Goal: Information Seeking & Learning: Understand process/instructions

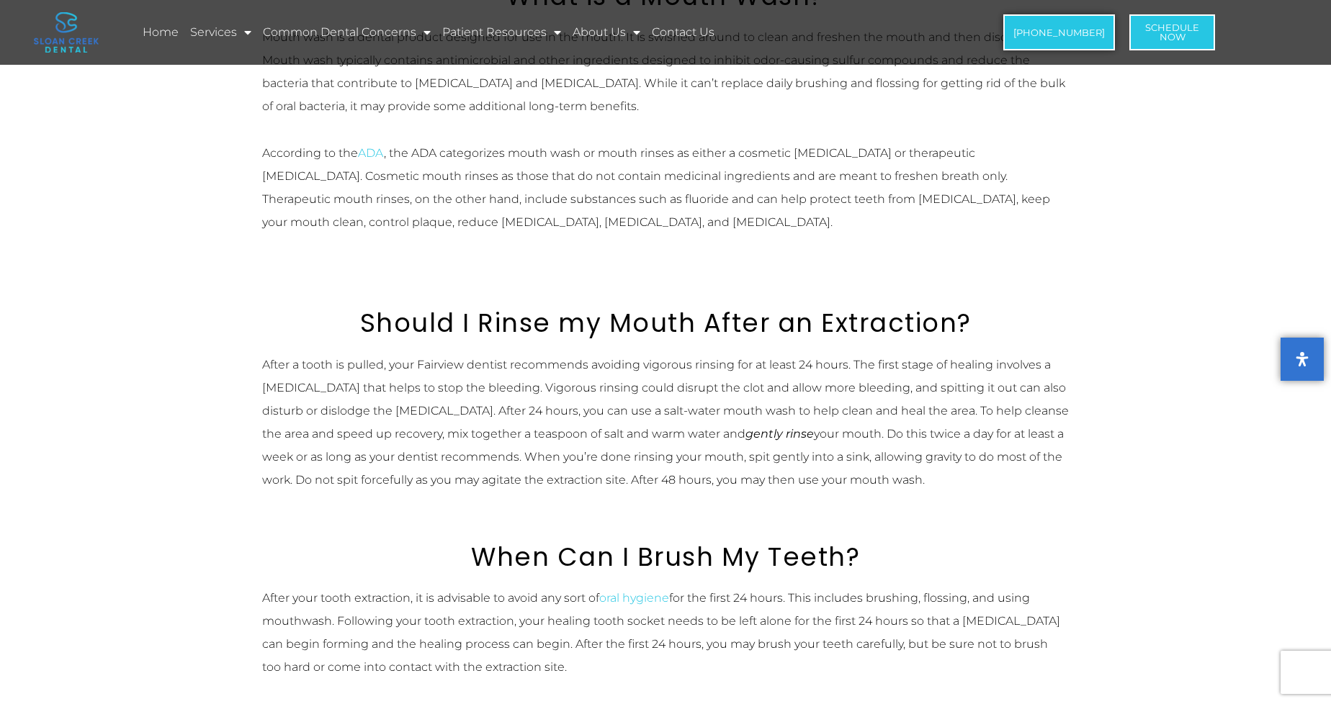
scroll to position [648, 0]
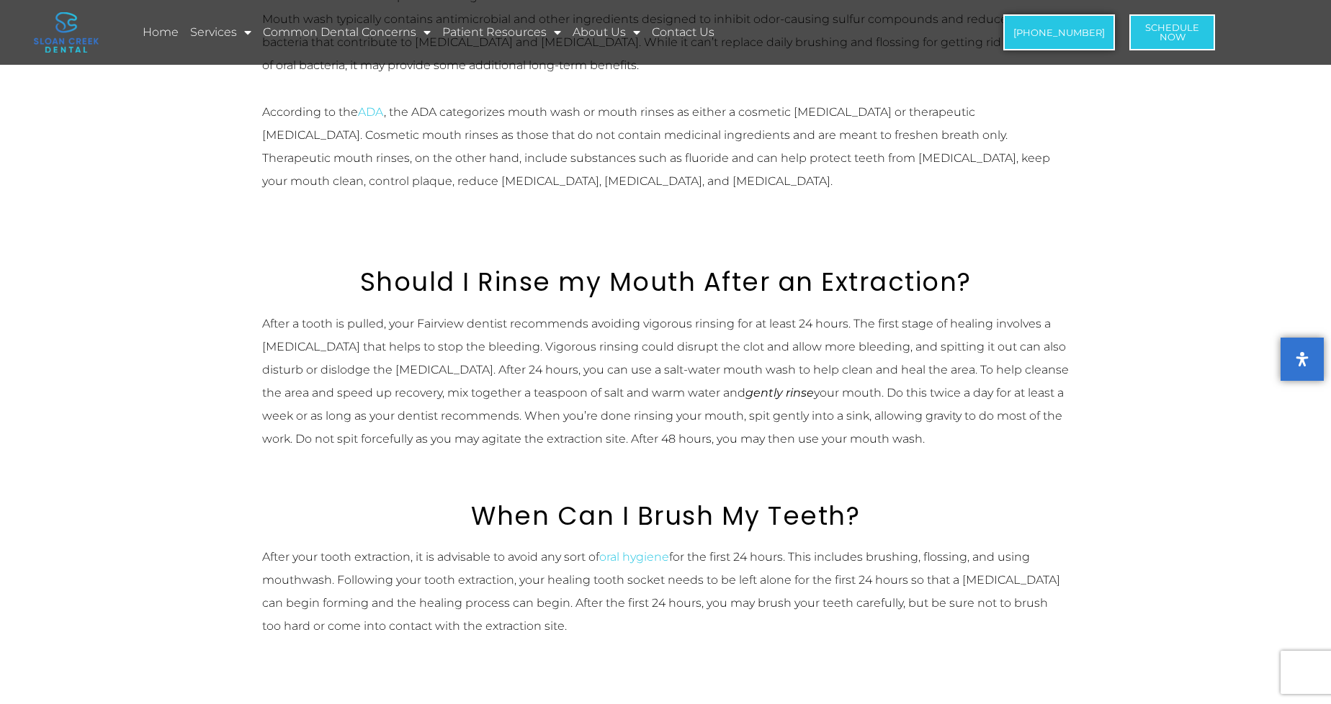
drag, startPoint x: 946, startPoint y: 439, endPoint x: 758, endPoint y: 408, distance: 189.8
click at [758, 408] on div "After a tooth is pulled, your Fairview dentist recommends avoiding vigorous rin…" at bounding box center [665, 382] width 807 height 138
drag, startPoint x: 758, startPoint y: 408, endPoint x: 905, endPoint y: 439, distance: 150.2
click at [905, 439] on div "After a tooth is pulled, your Fairview dentist recommends avoiding vigorous rin…" at bounding box center [665, 382] width 807 height 138
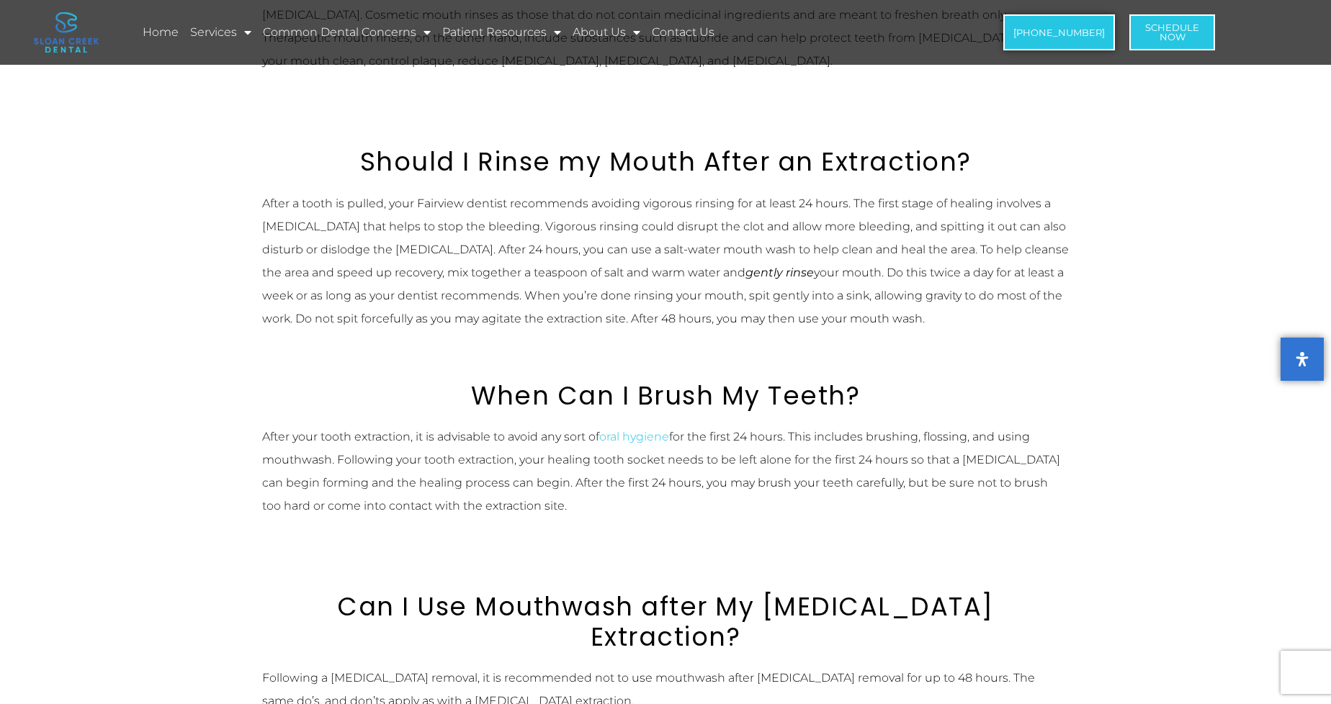
scroll to position [792, 0]
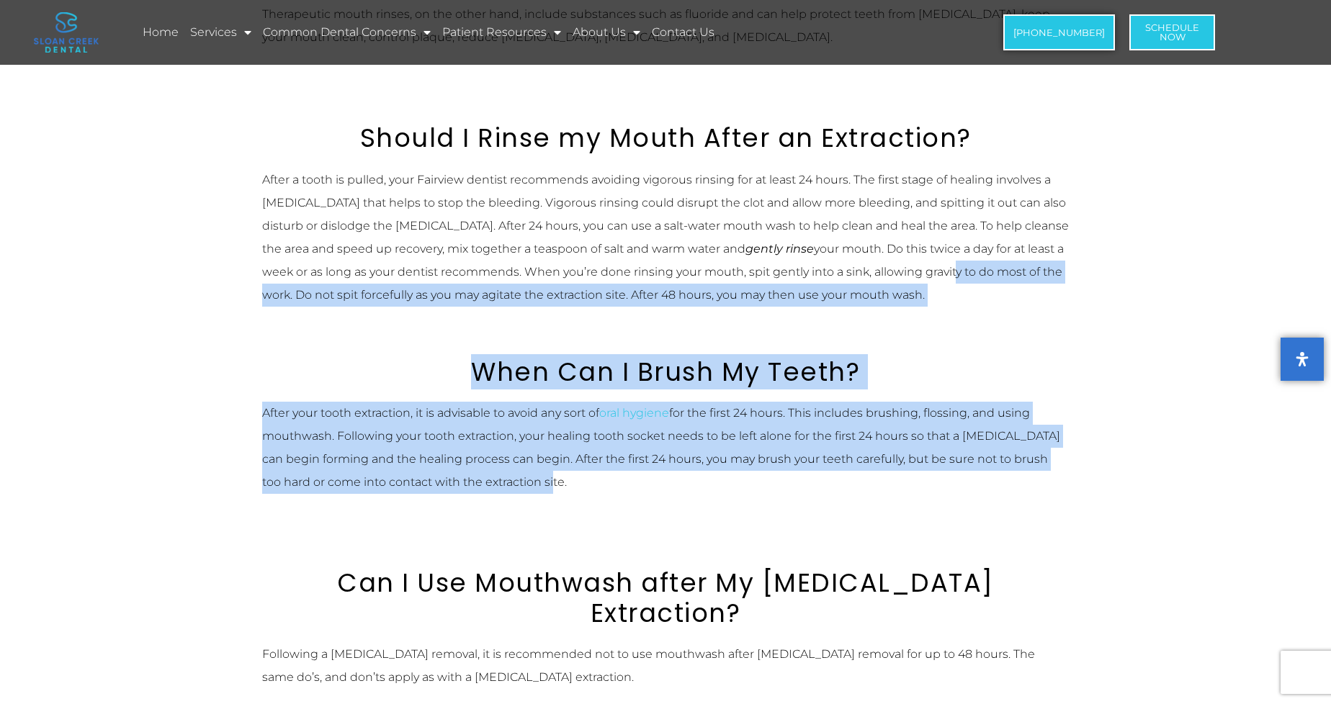
drag, startPoint x: 919, startPoint y: 480, endPoint x: 889, endPoint y: 278, distance: 204.7
click at [889, 278] on div "What is a Mouth Wash? Mouth wash is a dental product designed for use in the mo…" at bounding box center [665, 441] width 821 height 1304
drag, startPoint x: 889, startPoint y: 278, endPoint x: 946, endPoint y: 334, distance: 80.0
click at [946, 334] on div "When Can I Brush My Teeth?" at bounding box center [665, 354] width 807 height 66
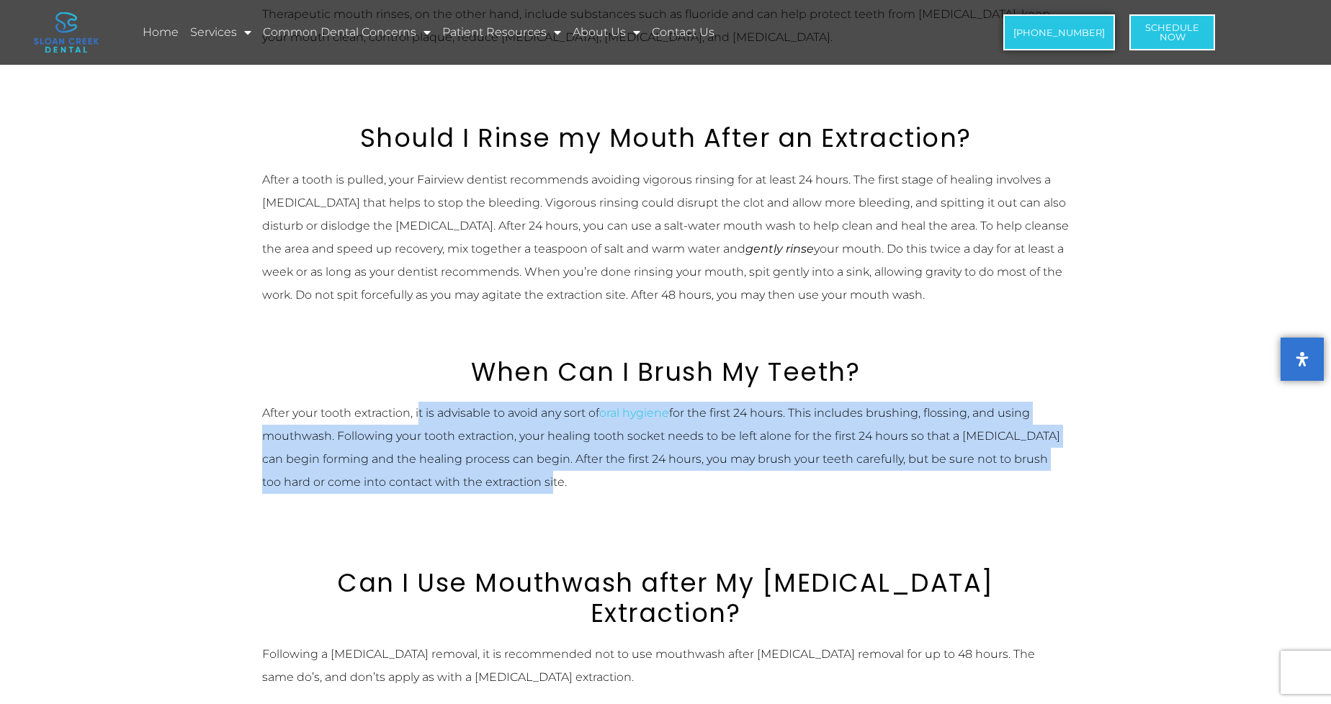
drag, startPoint x: 666, startPoint y: 496, endPoint x: 420, endPoint y: 411, distance: 260.8
click at [420, 411] on div "After your tooth extraction, it is advisable to avoid any sort of oral hygiene …" at bounding box center [665, 460] width 807 height 116
drag, startPoint x: 420, startPoint y: 411, endPoint x: 736, endPoint y: 509, distance: 331.3
click at [736, 509] on div "After your tooth extraction, it is advisable to avoid any sort of oral hygiene …" at bounding box center [665, 460] width 807 height 116
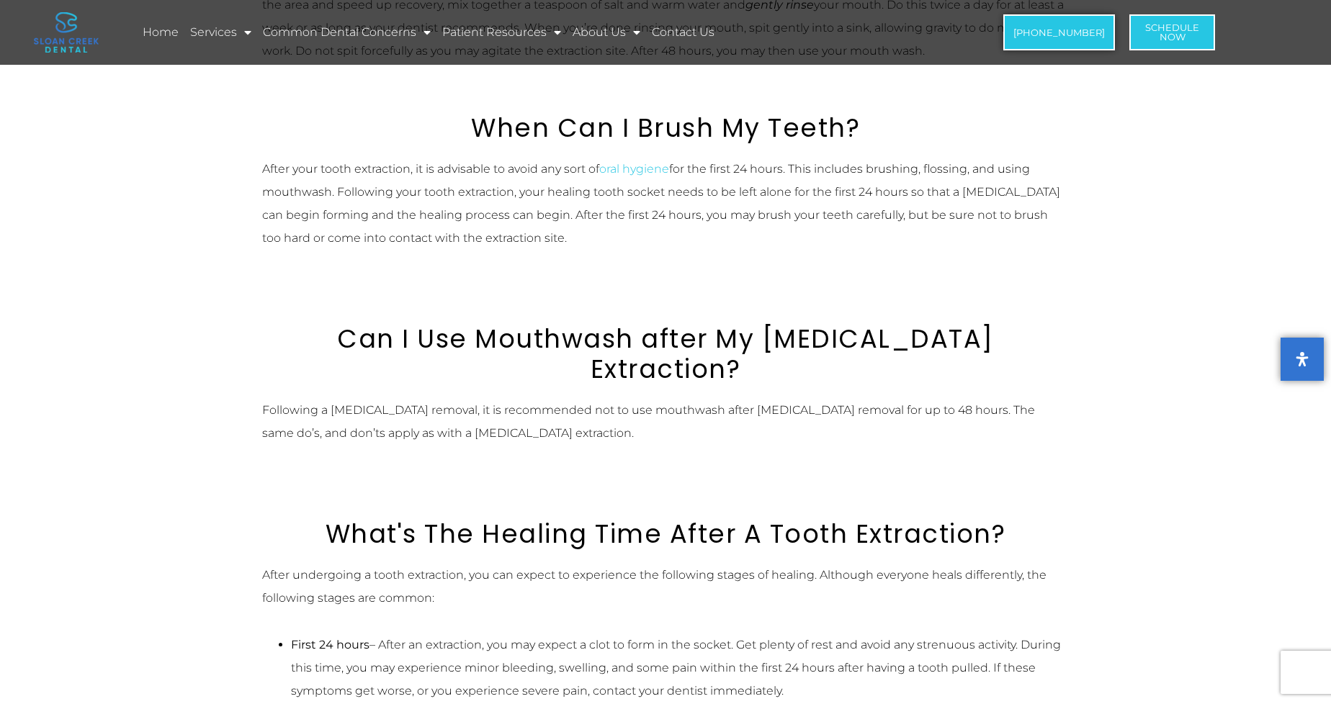
scroll to position [1080, 0]
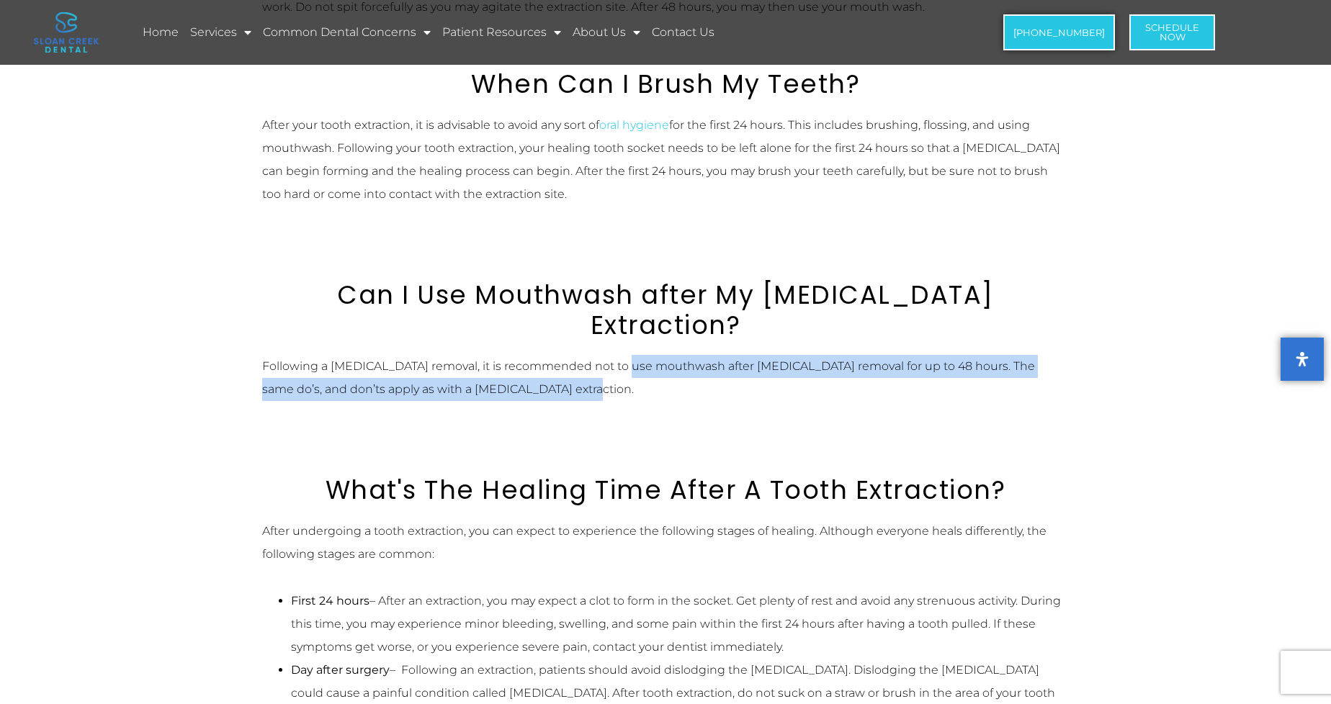
drag, startPoint x: 706, startPoint y: 375, endPoint x: 625, endPoint y: 339, distance: 88.3
click at [625, 355] on div "Following a [MEDICAL_DATA] removal, it is recommended not to use mouthwash afte…" at bounding box center [665, 390] width 807 height 70
drag, startPoint x: 625, startPoint y: 339, endPoint x: 682, endPoint y: 393, distance: 78.5
click at [682, 393] on div "Following a [MEDICAL_DATA] removal, it is recommended not to use mouthwash afte…" at bounding box center [665, 390] width 807 height 70
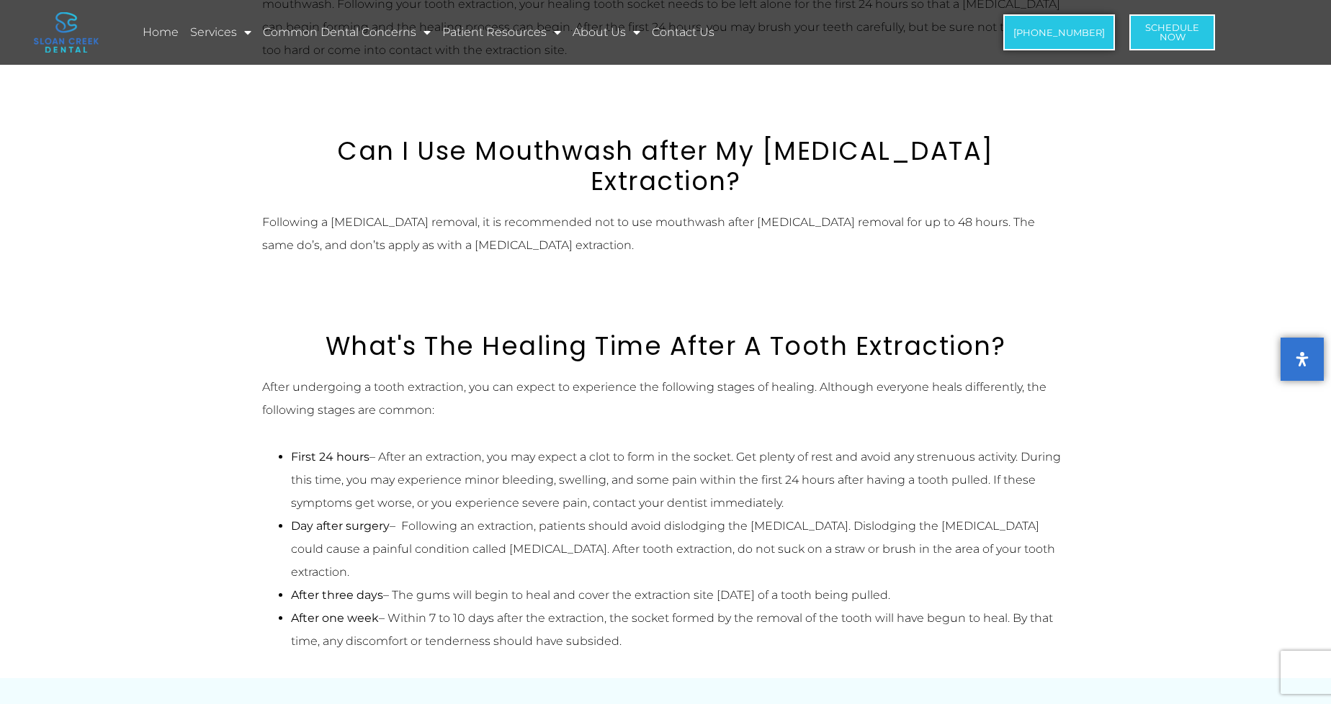
scroll to position [1297, 0]
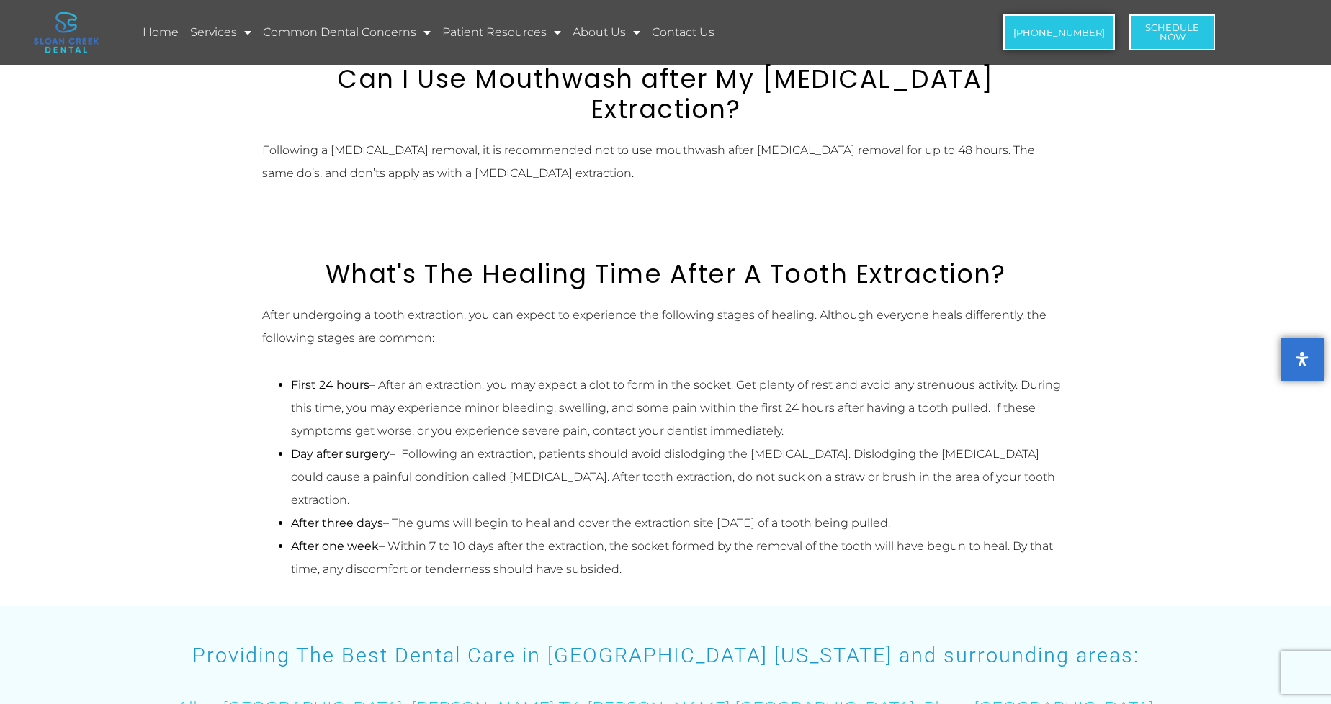
drag, startPoint x: 674, startPoint y: 516, endPoint x: 580, endPoint y: 462, distance: 108.4
click at [580, 462] on ul "First 24 hours – After an extraction, you may expect a clot to form in the sock…" at bounding box center [665, 477] width 807 height 207
drag, startPoint x: 580, startPoint y: 462, endPoint x: 678, endPoint y: 513, distance: 110.2
click at [678, 535] on li "After one week – Within 7 to 10 days after the extraction, the socket formed by…" at bounding box center [680, 558] width 778 height 46
drag, startPoint x: 694, startPoint y: 518, endPoint x: 491, endPoint y: 449, distance: 213.9
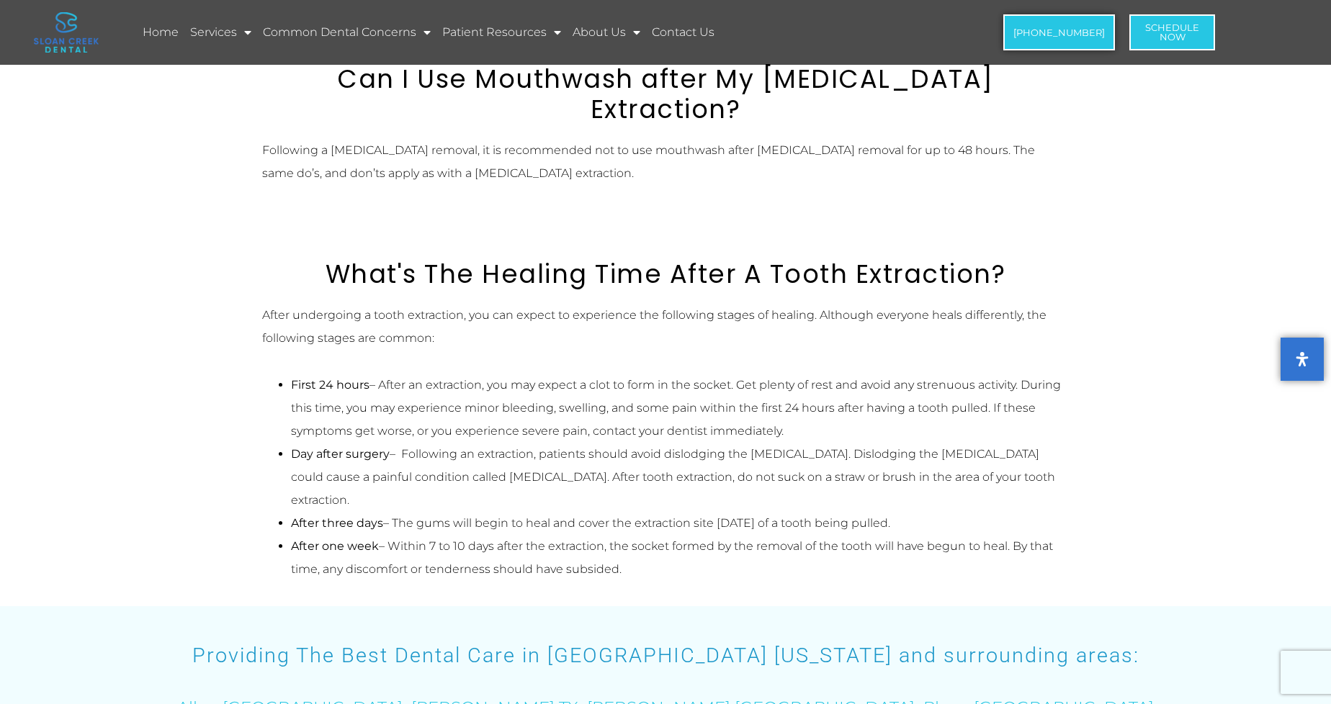
click at [491, 449] on ul "First 24 hours – After an extraction, you may expect a clot to form in the sock…" at bounding box center [665, 477] width 807 height 207
drag, startPoint x: 491, startPoint y: 449, endPoint x: 701, endPoint y: 525, distance: 223.1
click at [701, 535] on li "After one week – Within 7 to 10 days after the extraction, the socket formed by…" at bounding box center [680, 558] width 778 height 46
drag, startPoint x: 675, startPoint y: 516, endPoint x: 483, endPoint y: 424, distance: 212.6
click at [483, 424] on ul "First 24 hours – After an extraction, you may expect a clot to form in the sock…" at bounding box center [665, 477] width 807 height 207
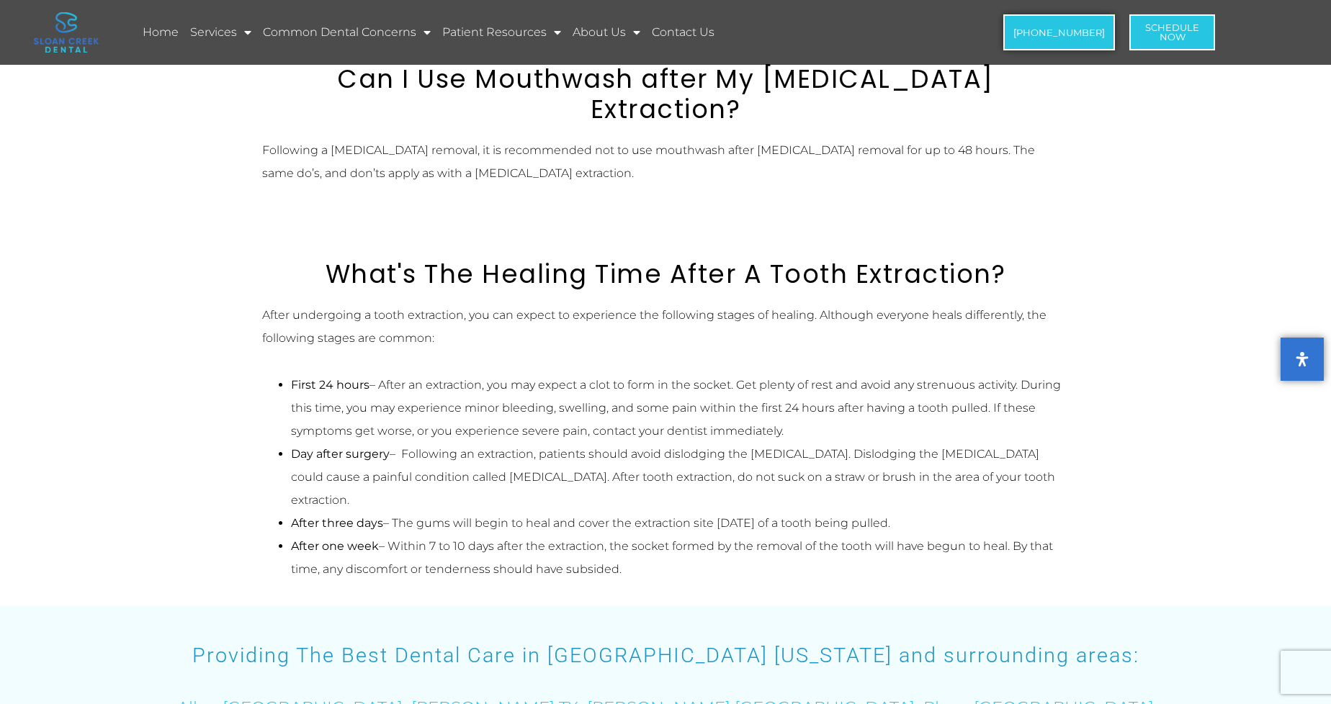
drag, startPoint x: 483, startPoint y: 424, endPoint x: 561, endPoint y: 452, distance: 82.7
click at [561, 452] on li "Day after surgery – Following an extraction, patients should avoid dislodging t…" at bounding box center [680, 477] width 778 height 69
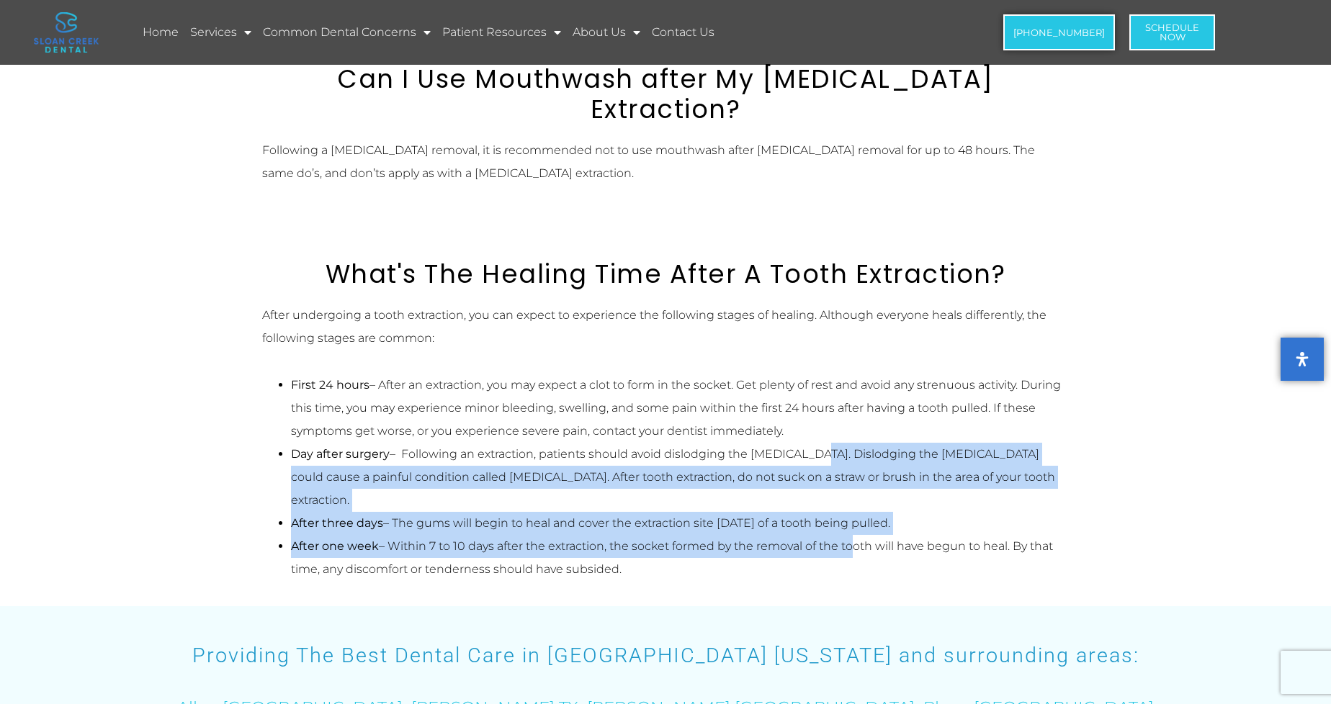
drag, startPoint x: 813, startPoint y: 425, endPoint x: 846, endPoint y: 497, distance: 79.0
click at [846, 497] on ul "First 24 hours – After an extraction, you may expect a clot to form in the sock…" at bounding box center [665, 477] width 807 height 207
click at [846, 535] on li "After one week – Within 7 to 10 days after the extraction, the socket formed by…" at bounding box center [680, 558] width 778 height 46
drag, startPoint x: 799, startPoint y: 506, endPoint x: 672, endPoint y: 463, distance: 133.9
click at [672, 463] on ul "First 24 hours – After an extraction, you may expect a clot to form in the sock…" at bounding box center [665, 477] width 807 height 207
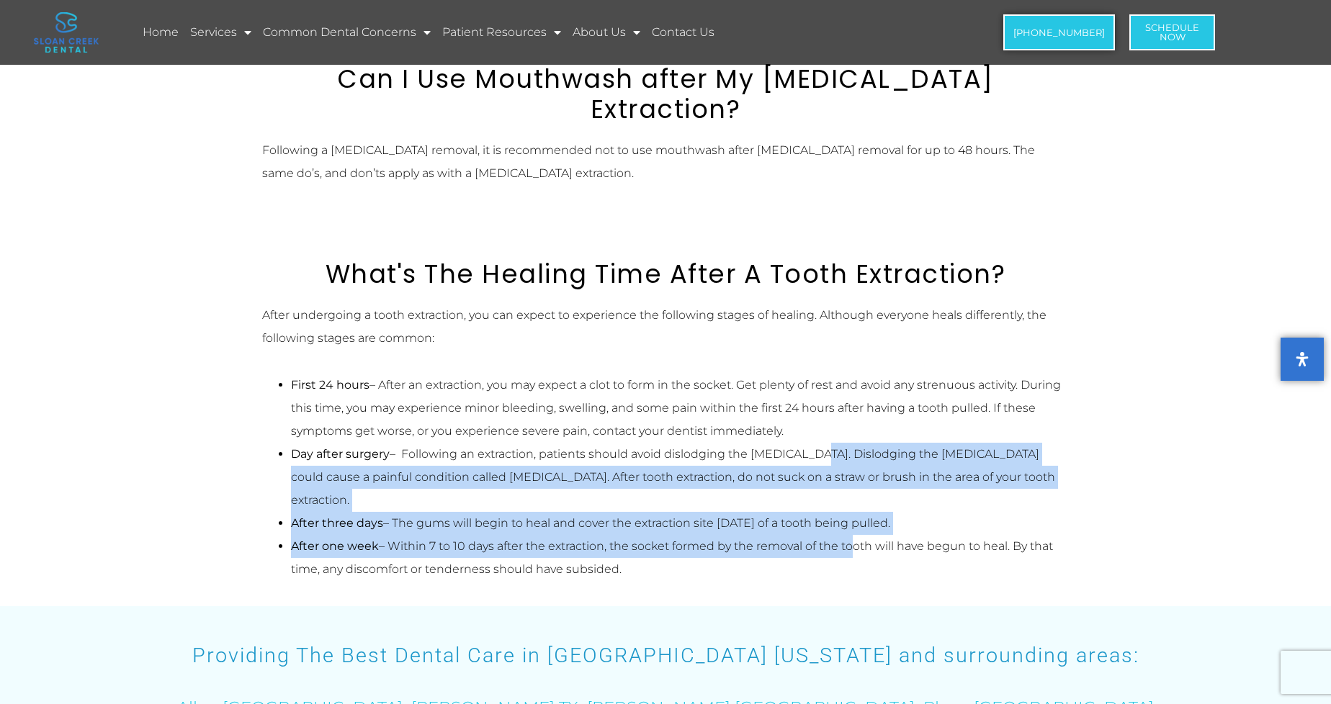
drag, startPoint x: 672, startPoint y: 463, endPoint x: 702, endPoint y: 529, distance: 72.2
drag, startPoint x: 717, startPoint y: 510, endPoint x: 650, endPoint y: 475, distance: 75.1
click at [650, 475] on ul "First 24 hours – After an extraction, you may expect a clot to form in the sock…" at bounding box center [665, 477] width 807 height 207
drag, startPoint x: 650, startPoint y: 475, endPoint x: 708, endPoint y: 528, distance: 78.5
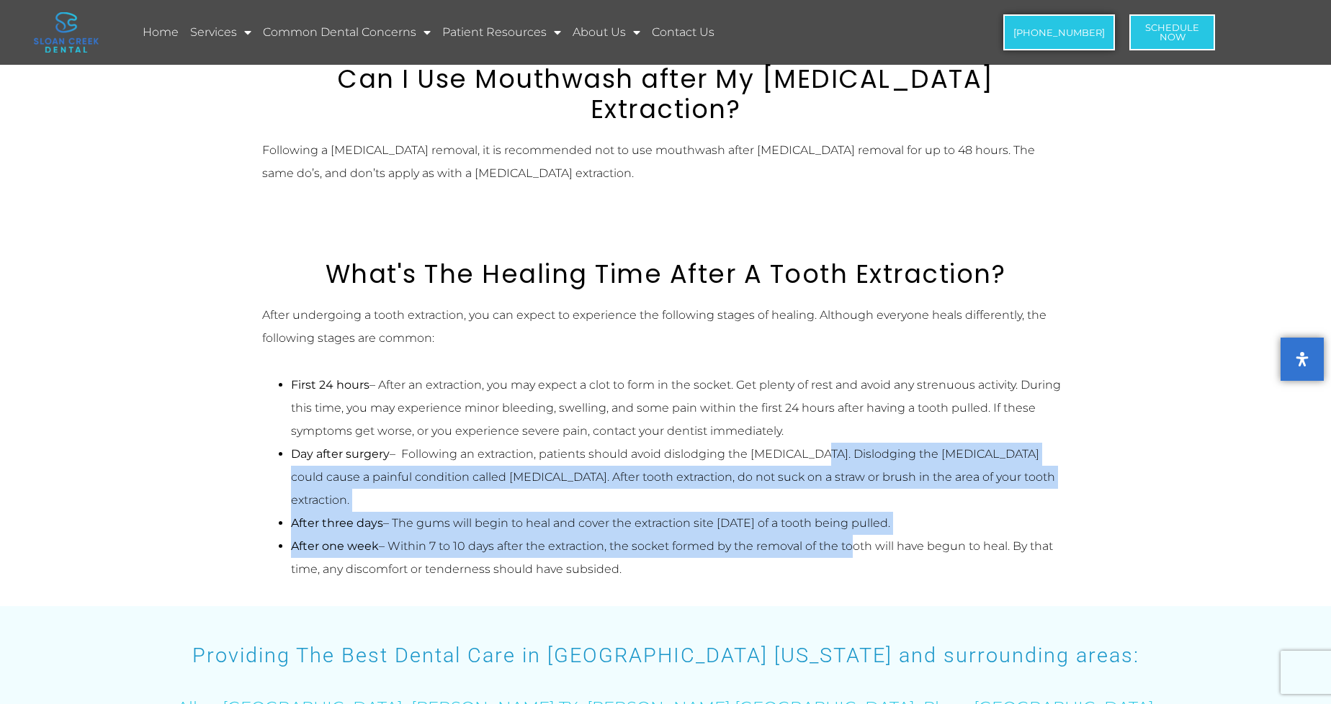
click at [708, 535] on li "After one week – Within 7 to 10 days after the extraction, the socket formed by…" at bounding box center [680, 558] width 778 height 46
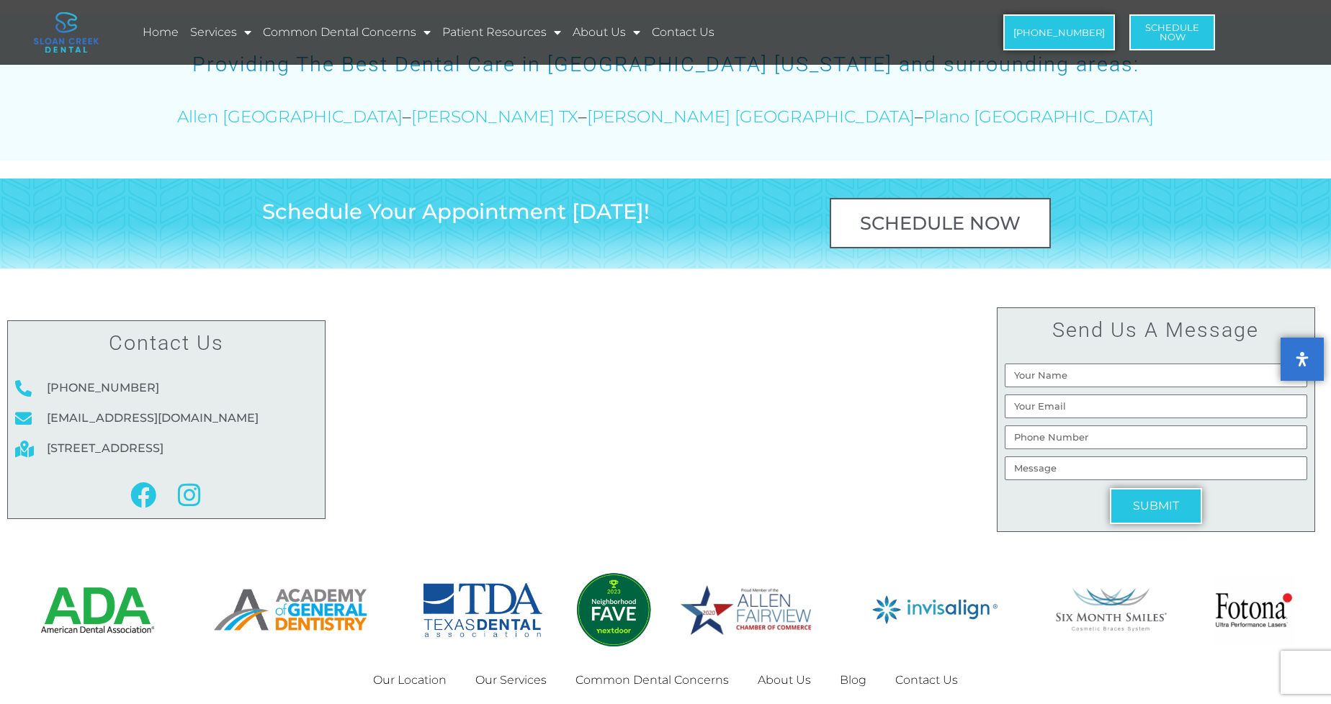
scroll to position [1907, 0]
